Goal: Task Accomplishment & Management: Use online tool/utility

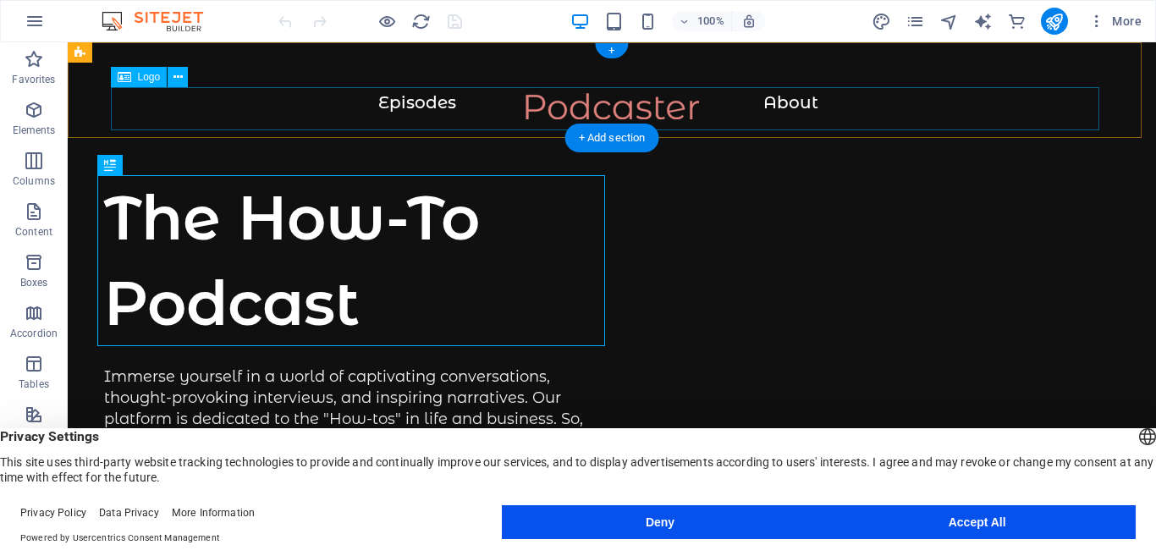
click at [577, 100] on div at bounding box center [612, 114] width 1020 height 43
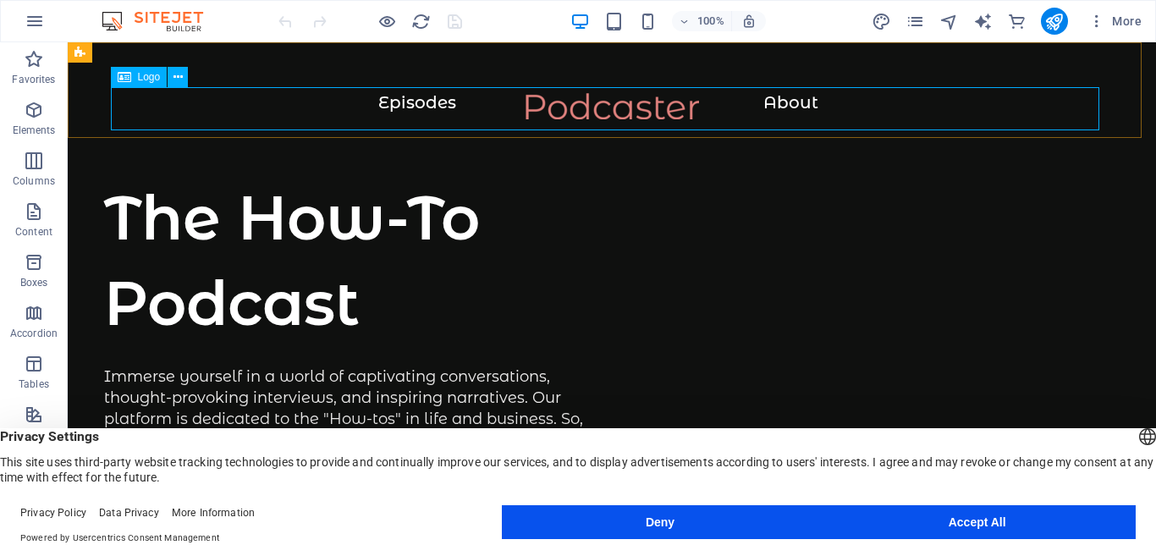
click at [147, 76] on span "Logo" at bounding box center [149, 77] width 23 height 10
click at [124, 79] on icon at bounding box center [125, 77] width 14 height 20
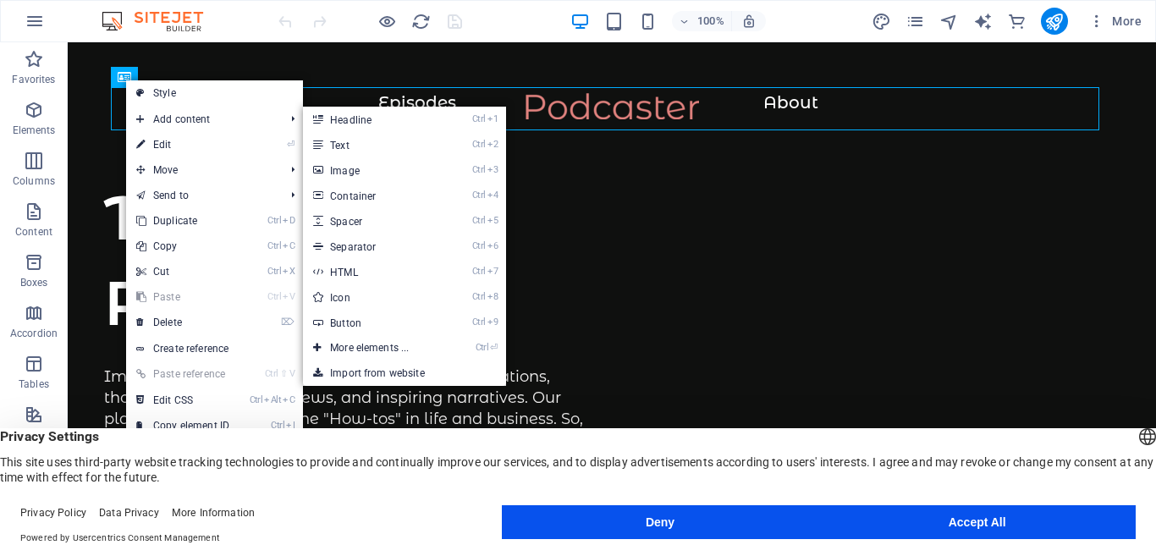
click at [350, 299] on link "Ctrl 8 Icon" at bounding box center [373, 296] width 140 height 25
select select "xMidYMid"
select select "px"
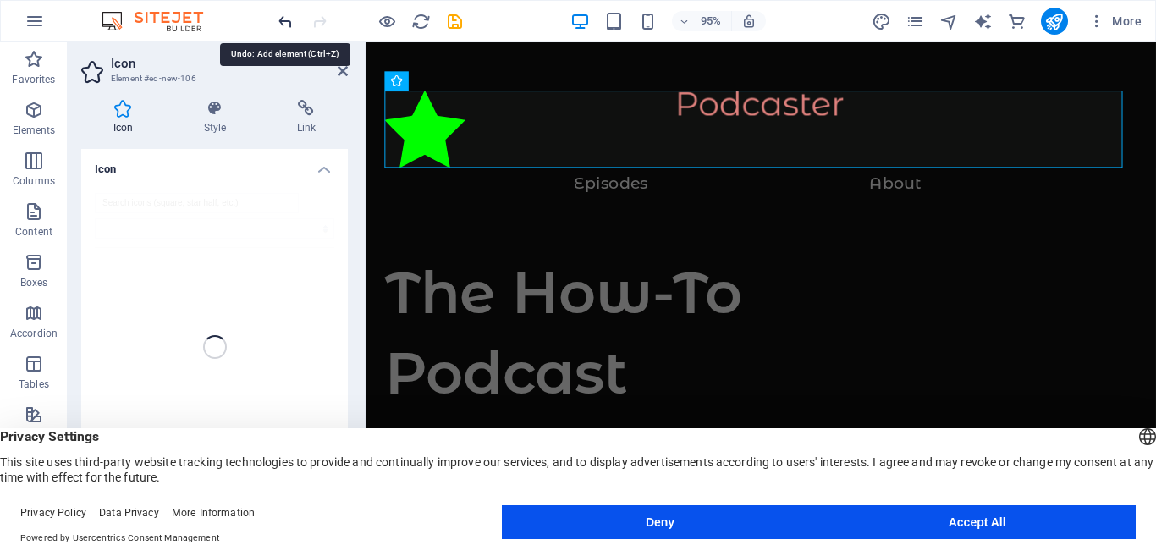
click at [280, 23] on icon "undo" at bounding box center [285, 21] width 19 height 19
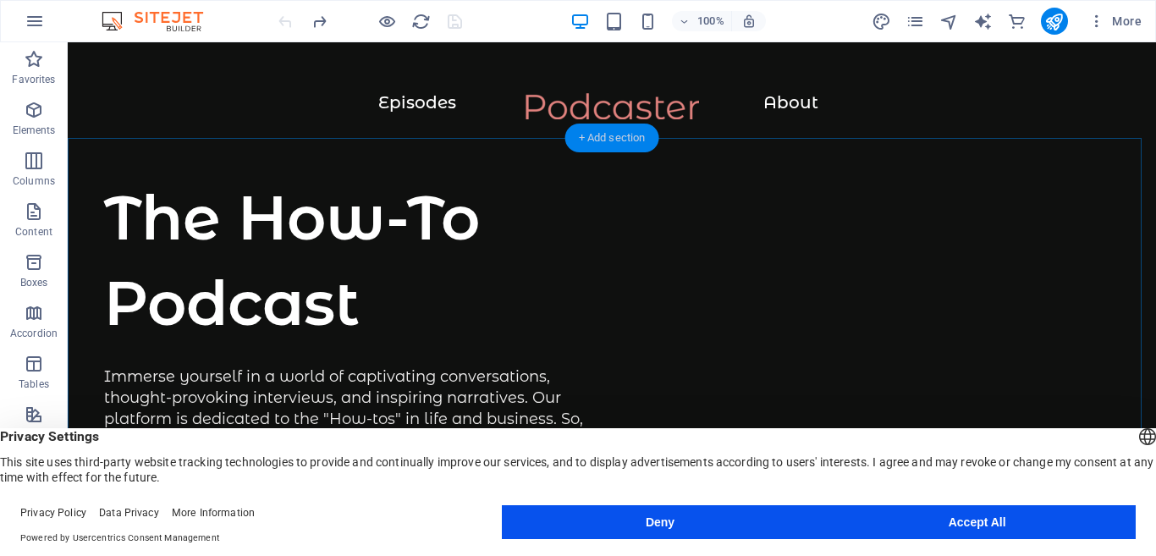
click at [612, 135] on div "+ Add section" at bounding box center [612, 138] width 94 height 29
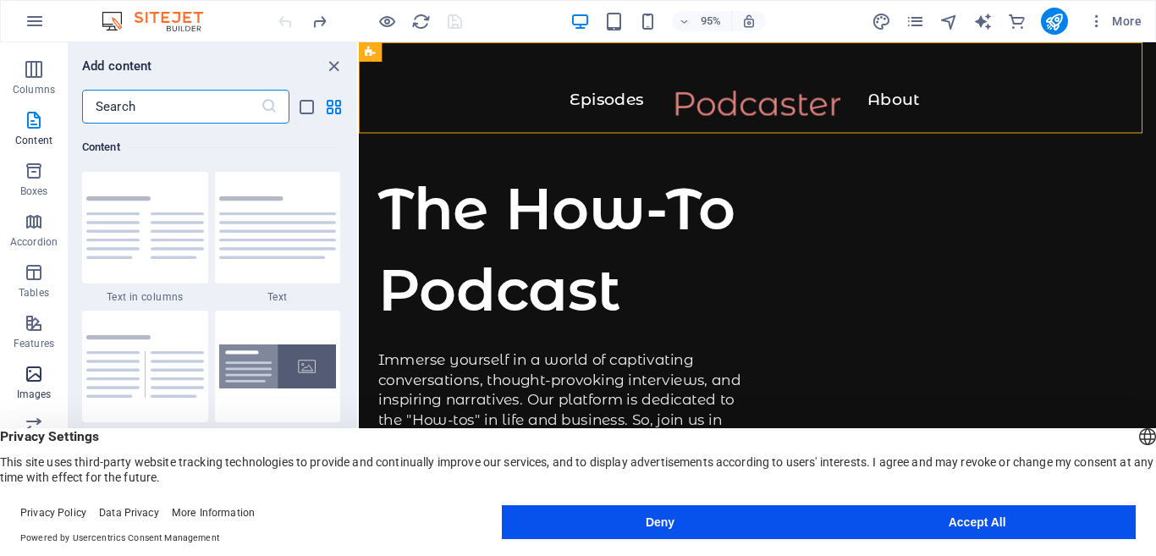
scroll to position [169, 0]
click at [39, 306] on span "Images" at bounding box center [34, 306] width 68 height 41
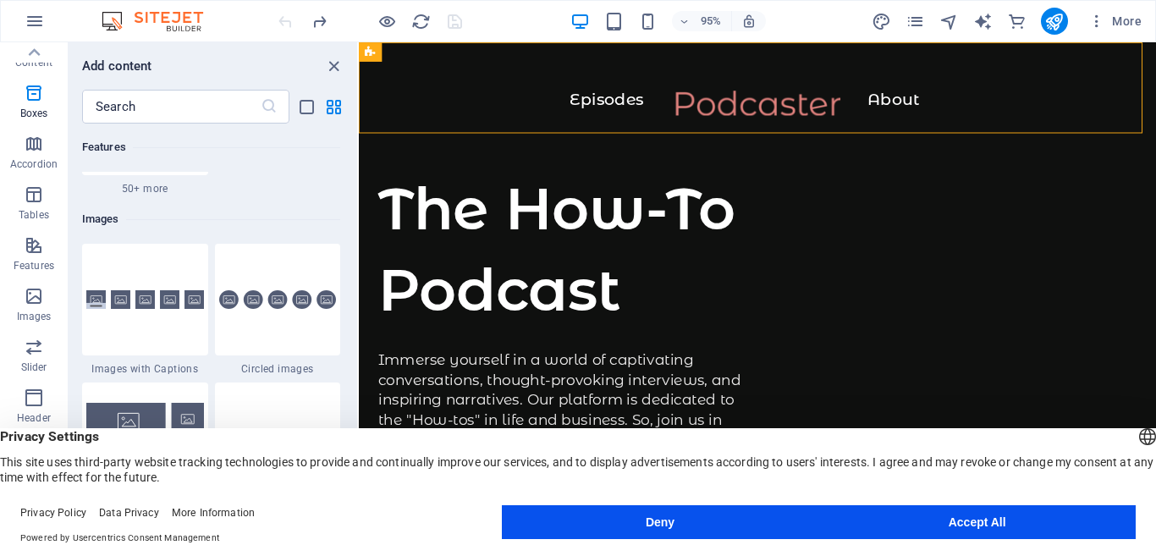
scroll to position [8578, 0]
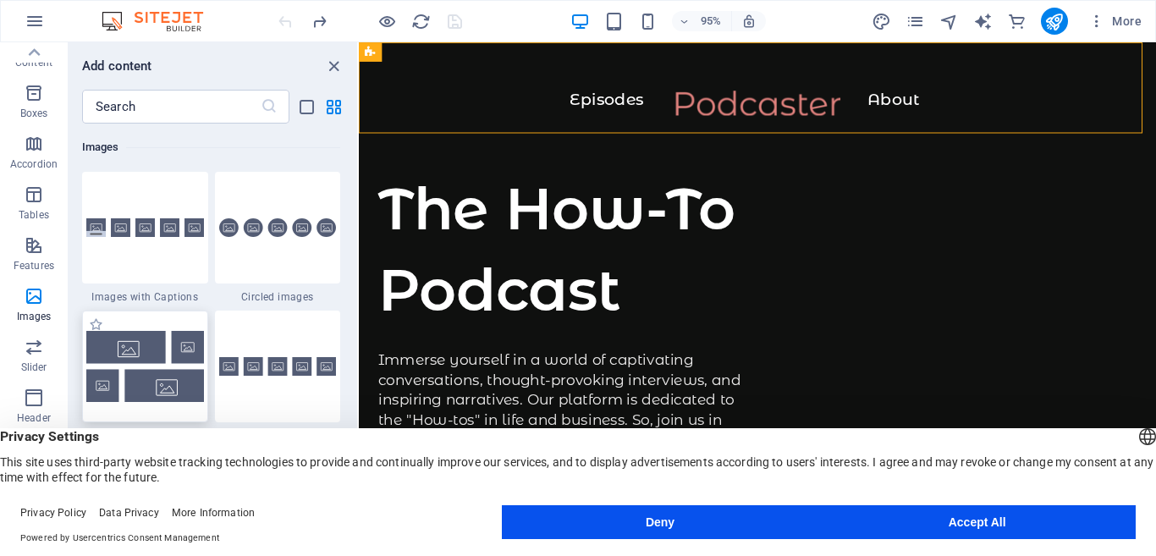
click at [134, 353] on img at bounding box center [145, 366] width 118 height 70
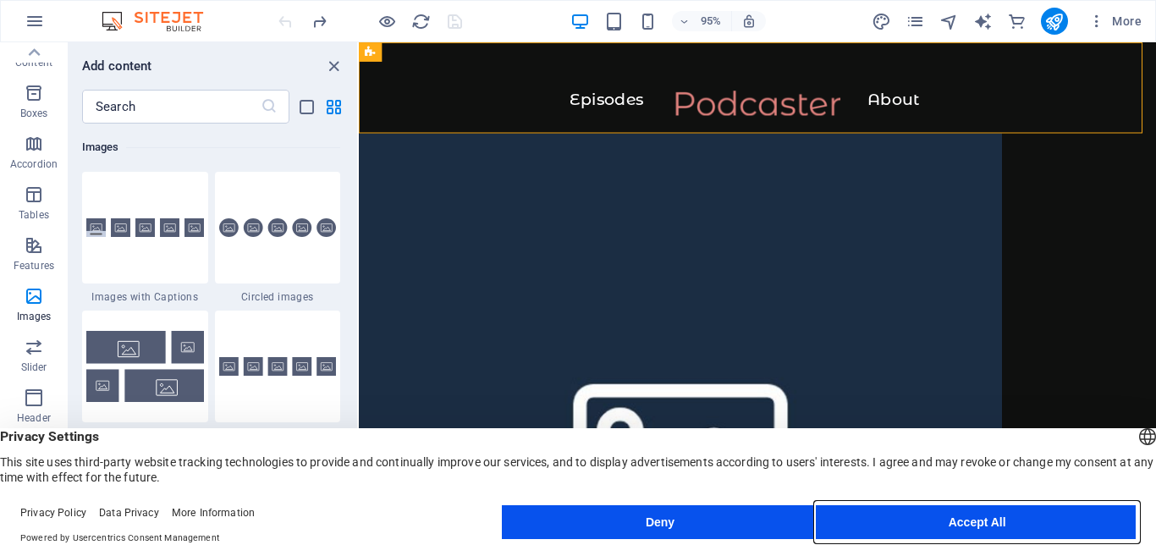
click at [993, 531] on button "Accept All" at bounding box center [976, 522] width 317 height 34
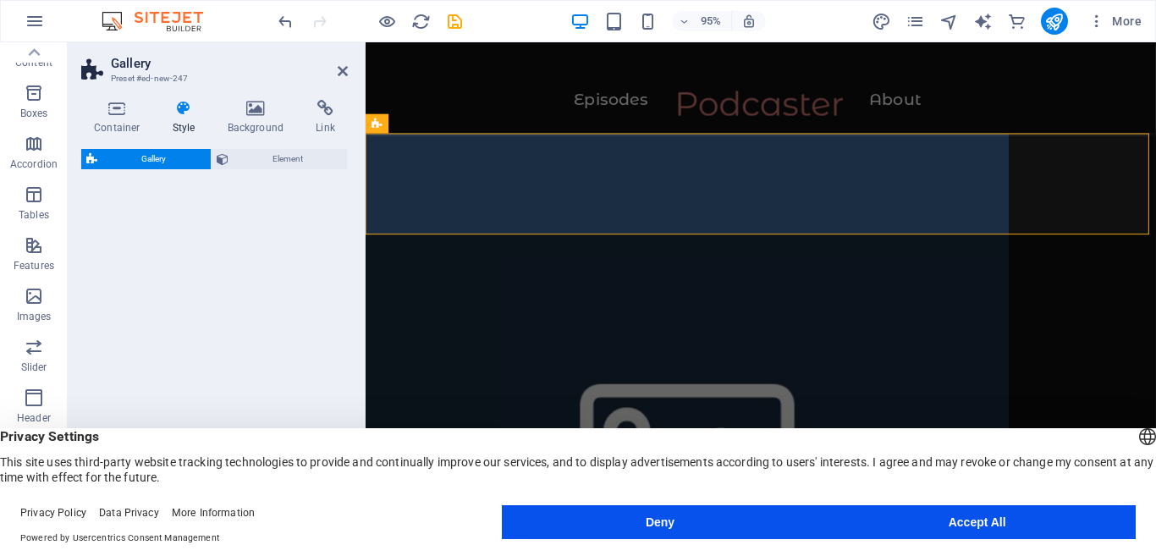
select select "rem"
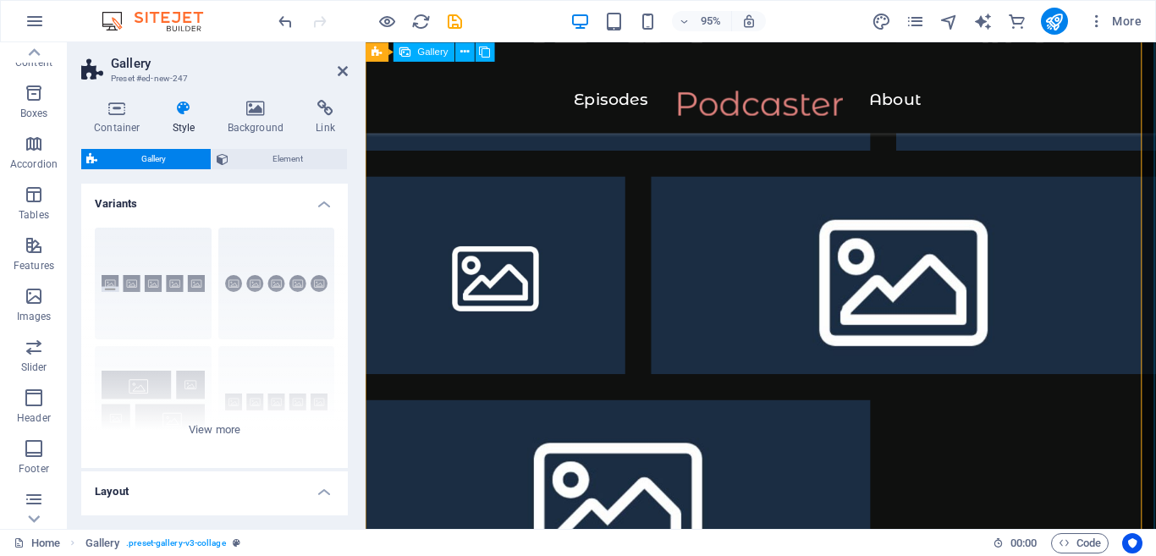
scroll to position [0, 0]
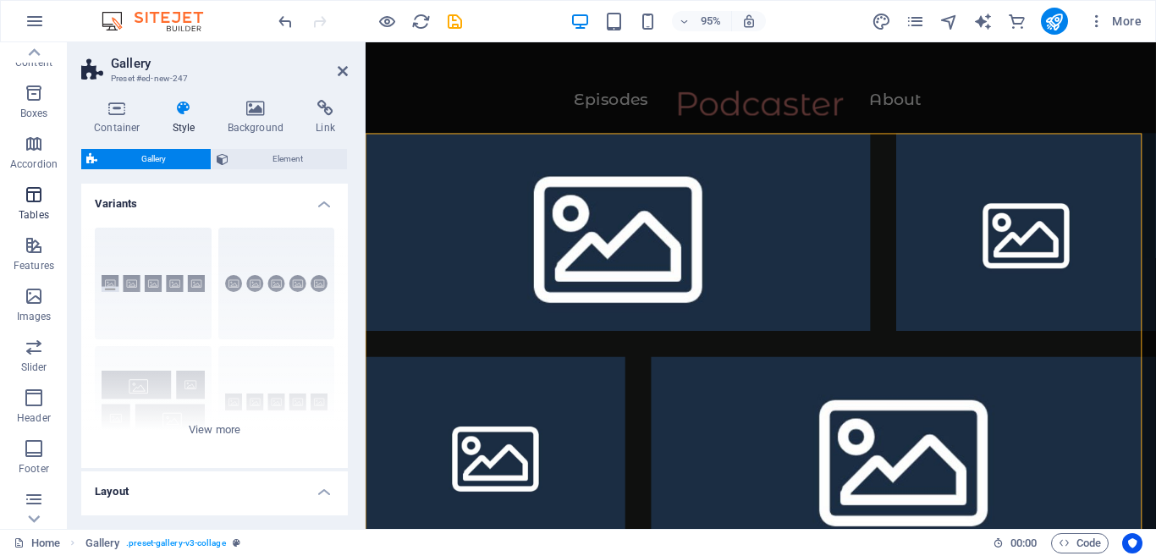
click at [36, 206] on span "Tables" at bounding box center [34, 204] width 68 height 41
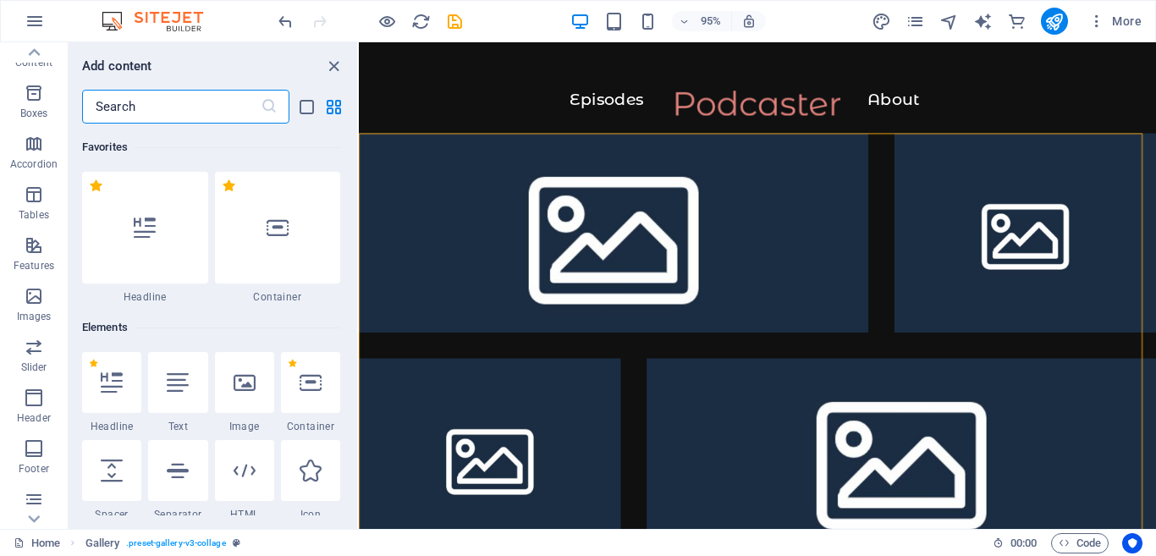
scroll to position [5859, 0]
